Goal: Register for event/course

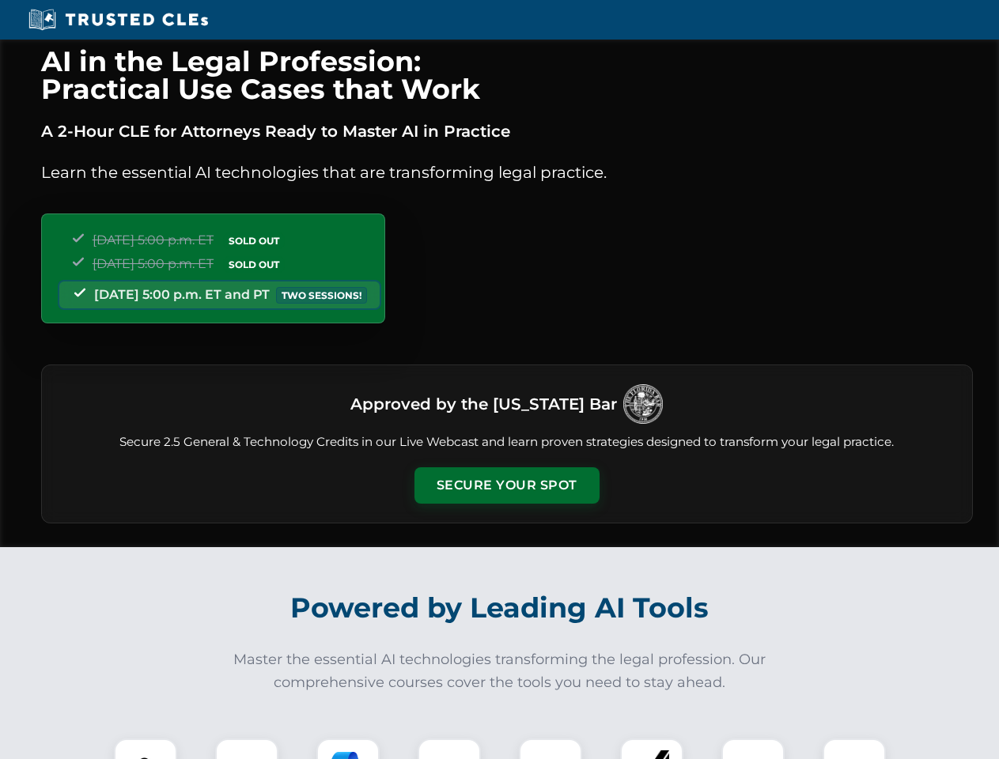
click at [506, 485] on button "Secure Your Spot" at bounding box center [506, 485] width 185 height 36
click at [145, 749] on img at bounding box center [146, 770] width 46 height 46
